Goal: Transaction & Acquisition: Download file/media

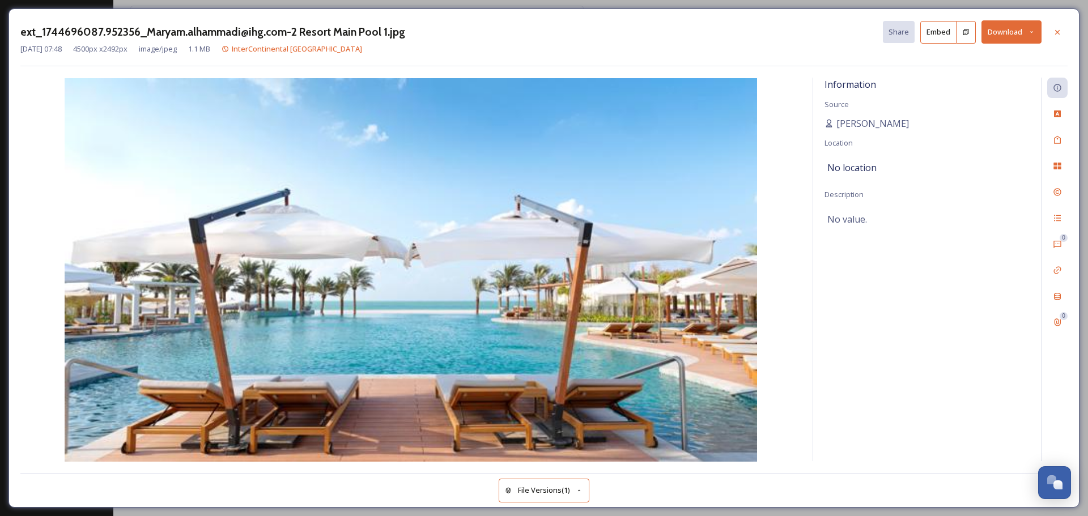
click at [685, 29] on div "ext_1744696087.952356_Maryam.alhammadi@ihg.com-2 Resort Main Pool 1.jpg Share E…" at bounding box center [543, 31] width 1047 height 23
click at [626, 179] on img at bounding box center [410, 270] width 781 height 384
click at [1024, 30] on button "Download" at bounding box center [1012, 31] width 60 height 23
click at [982, 63] on span "Download Original (4500 x 2492)" at bounding box center [981, 58] width 107 height 11
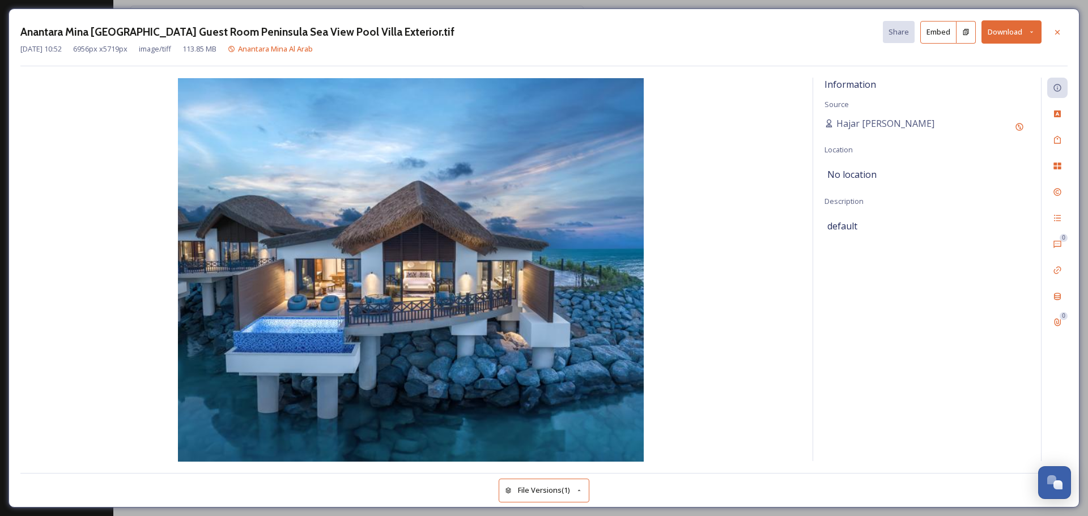
click at [1031, 32] on icon at bounding box center [1031, 31] width 7 height 7
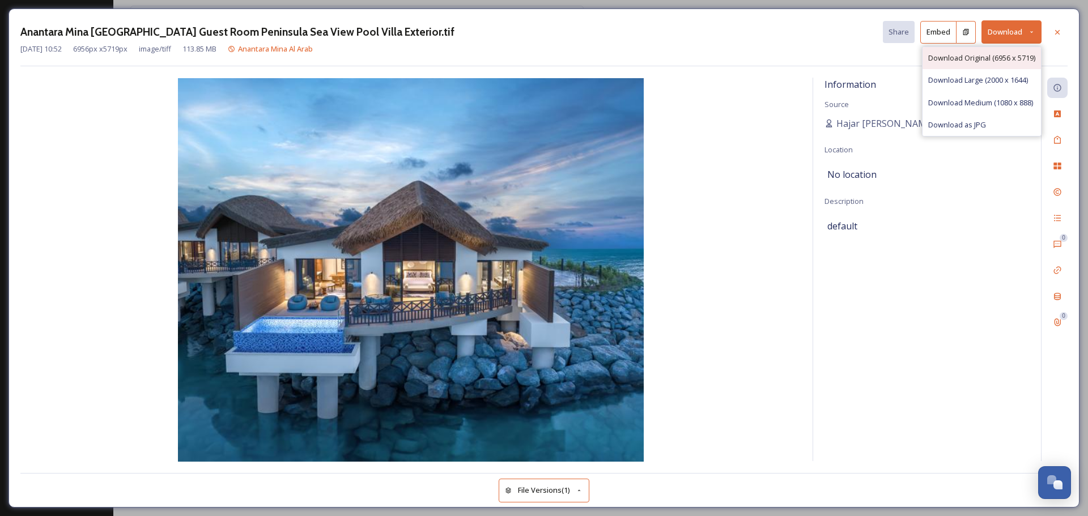
click at [1012, 54] on span "Download Original (6956 x 5719)" at bounding box center [981, 58] width 107 height 11
